Goal: Task Accomplishment & Management: Use online tool/utility

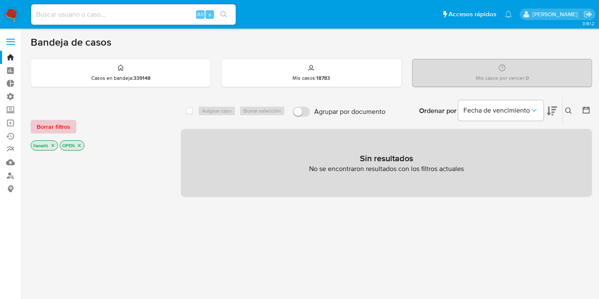
click at [50, 121] on span "Borrar filtros" at bounding box center [54, 127] width 34 height 12
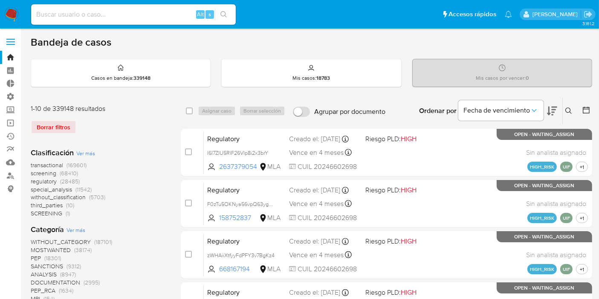
click at [583, 110] on icon at bounding box center [586, 110] width 9 height 9
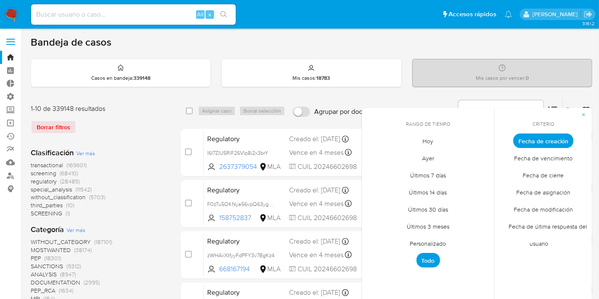
click at [421, 246] on span "Personalizado" at bounding box center [428, 243] width 54 height 17
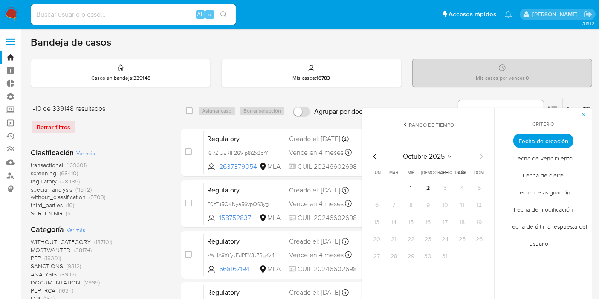
click at [371, 149] on div "[DATE] [DATE] lun [DATE] [PERSON_NAME][DATE] mié [DATE] jue [DATE] vie [DATE] s…" at bounding box center [428, 205] width 136 height 135
click at [376, 157] on icon "Mes anterior" at bounding box center [375, 156] width 10 height 10
click at [375, 157] on icon "Mes anterior" at bounding box center [375, 156] width 10 height 10
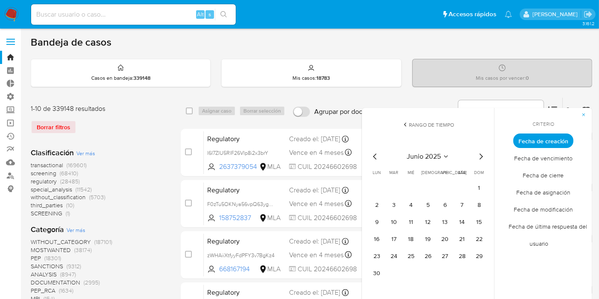
click at [375, 157] on icon "Mes anterior" at bounding box center [375, 156] width 10 height 10
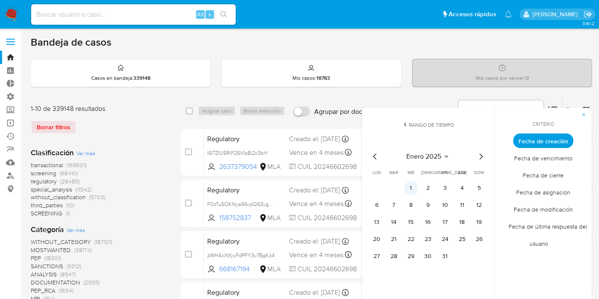
click at [411, 182] on button "1" at bounding box center [411, 188] width 14 height 14
click at [482, 155] on icon "Mes siguiente" at bounding box center [481, 156] width 10 height 10
click at [480, 155] on icon "Mes siguiente" at bounding box center [481, 156] width 10 height 10
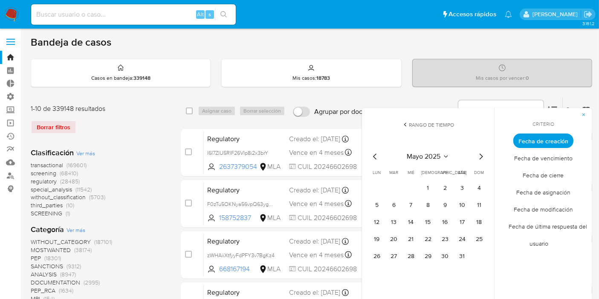
click at [480, 155] on icon "Mes siguiente" at bounding box center [481, 156] width 10 height 10
click at [481, 158] on icon "Mes siguiente" at bounding box center [481, 156] width 10 height 10
click at [375, 156] on icon "Mes anterior" at bounding box center [374, 156] width 3 height 6
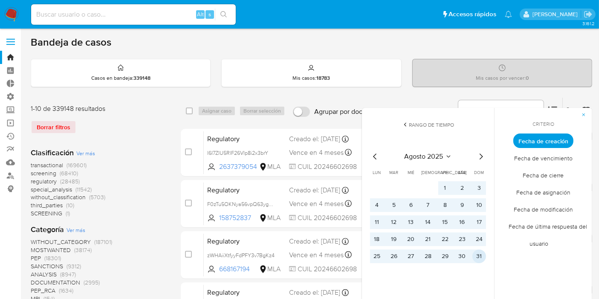
click at [476, 257] on button "31" at bounding box center [479, 256] width 14 height 14
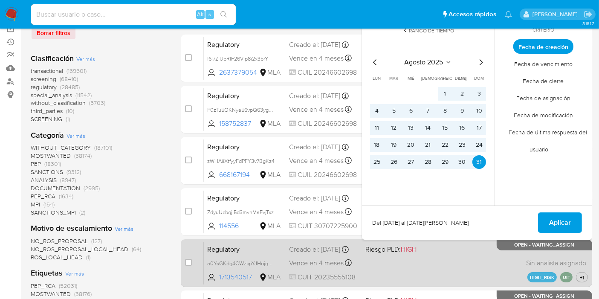
scroll to position [95, 0]
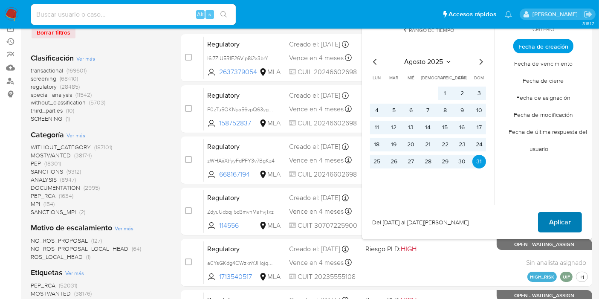
click at [562, 215] on span "Aplicar" at bounding box center [560, 222] width 22 height 19
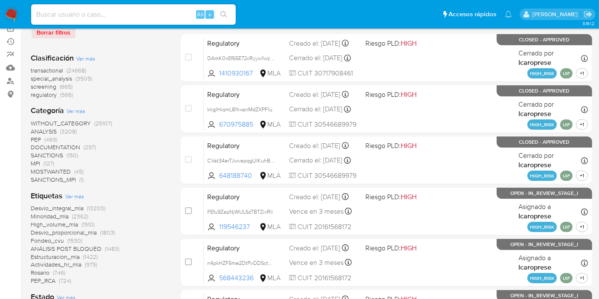
click at [41, 84] on span "screening" at bounding box center [44, 86] width 26 height 9
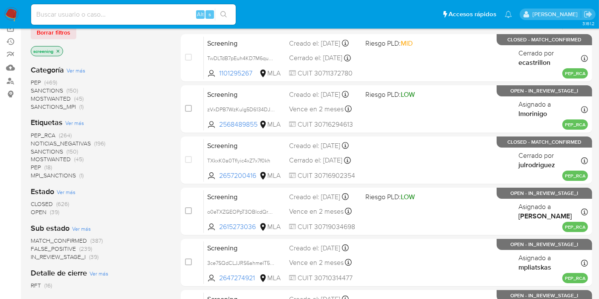
click at [51, 150] on span "SANCTIONS" at bounding box center [47, 151] width 32 height 9
